Goal: Find specific page/section: Find specific page/section

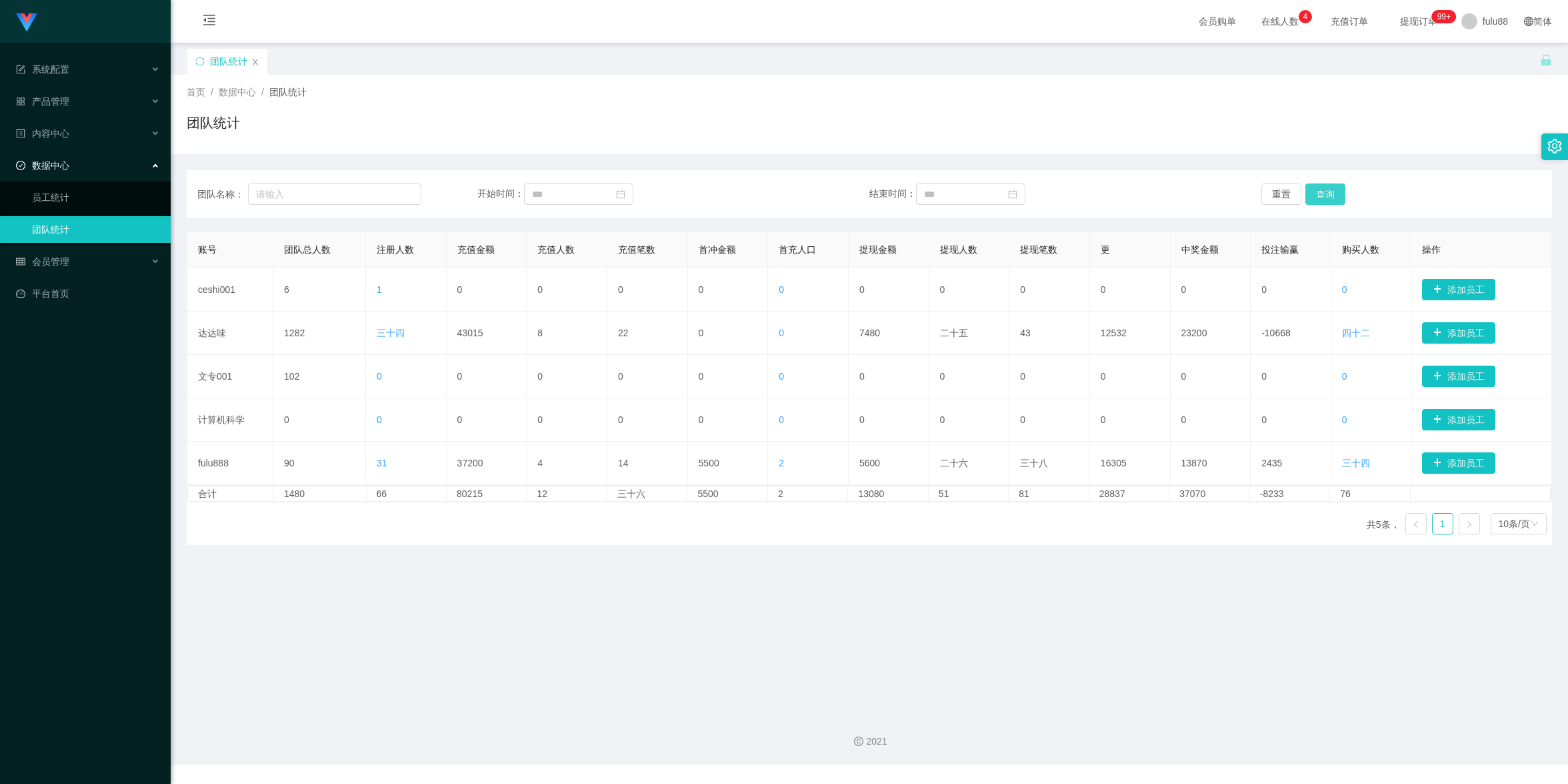
click at [1323, 197] on button "查询" at bounding box center [1325, 194] width 40 height 21
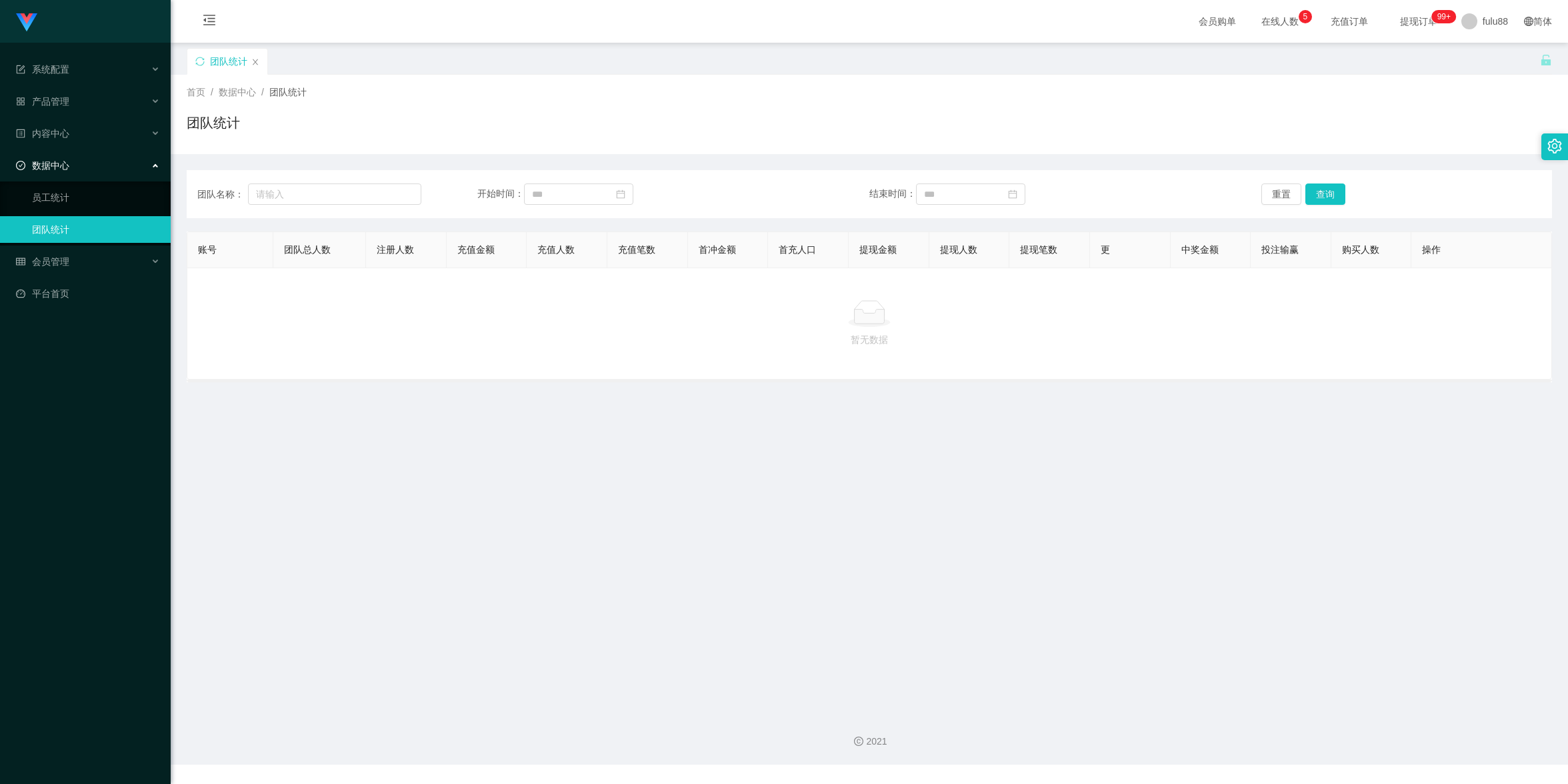
click at [1104, 391] on main "关闭门户 关闭右侧 关闭其他 刷新页面 团队统计 首页 / 数据中心 / 团队统计 / 团队统计 团队名称： 开始时间： 结束时间： 重置 查询 账号 团队总…" at bounding box center [869, 373] width 1398 height 659
click at [255, 63] on icon "图标： 关闭" at bounding box center [255, 62] width 8 height 8
click at [111, 225] on link "团队统计" at bounding box center [96, 229] width 128 height 27
click at [1320, 196] on button "查询" at bounding box center [1325, 194] width 40 height 21
